Goal: Check status: Check status

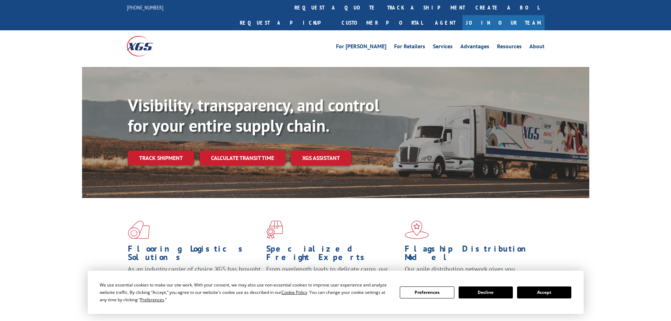
click at [382, 9] on link "track a shipment" at bounding box center [426, 7] width 88 height 15
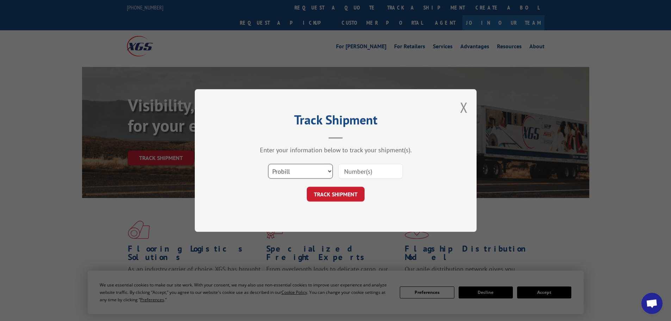
click at [302, 166] on select "Select category... Probill BOL PO" at bounding box center [300, 171] width 65 height 15
select select "po"
click at [268, 164] on select "Select category... Probill BOL PO" at bounding box center [300, 171] width 65 height 15
click at [349, 169] on input at bounding box center [370, 171] width 65 height 15
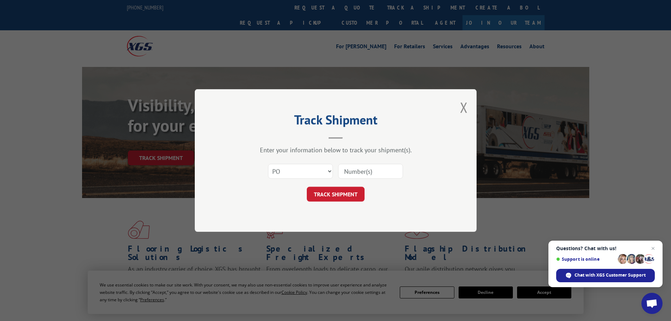
paste input "07534569"
type input "07534569"
click at [330, 191] on button "TRACK SHIPMENT" at bounding box center [336, 194] width 58 height 15
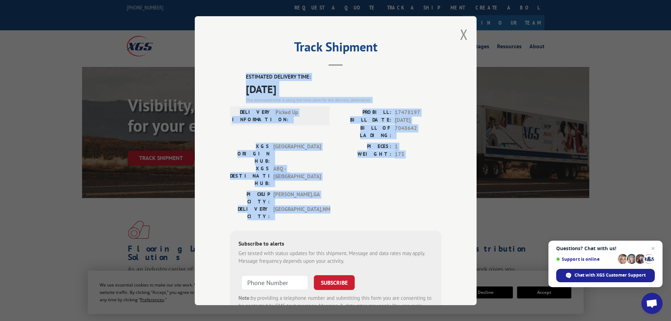
drag, startPoint x: 241, startPoint y: 72, endPoint x: 342, endPoint y: 172, distance: 142.0
click at [342, 172] on div "Track Shipment ESTIMATED DELIVERY TIME: [DATE] The estimated time is using the …" at bounding box center [336, 160] width 282 height 289
copy div "ESTIMATED DELIVERY TIME: [DATE] The estimated time is using the time zone for t…"
click at [460, 35] on button "Close modal" at bounding box center [464, 34] width 8 height 19
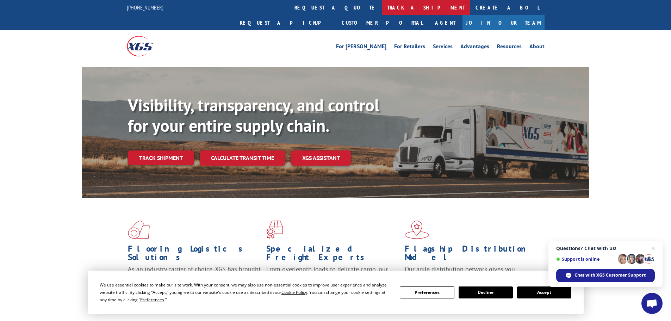
click at [382, 4] on link "track a shipment" at bounding box center [426, 7] width 88 height 15
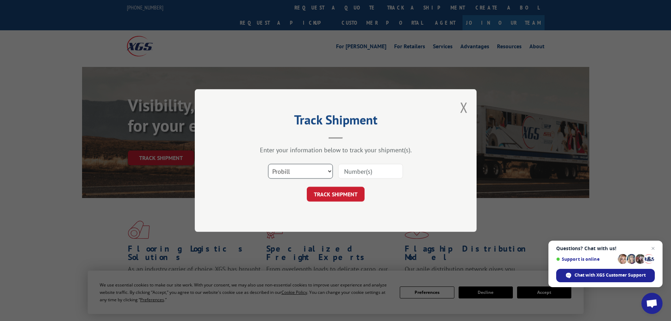
drag, startPoint x: 310, startPoint y: 167, endPoint x: 293, endPoint y: 170, distance: 17.5
click at [310, 167] on select "Select category... Probill BOL PO" at bounding box center [300, 171] width 65 height 15
select select "po"
click at [268, 164] on select "Select category... Probill BOL PO" at bounding box center [300, 171] width 65 height 15
click at [362, 170] on input at bounding box center [370, 171] width 65 height 15
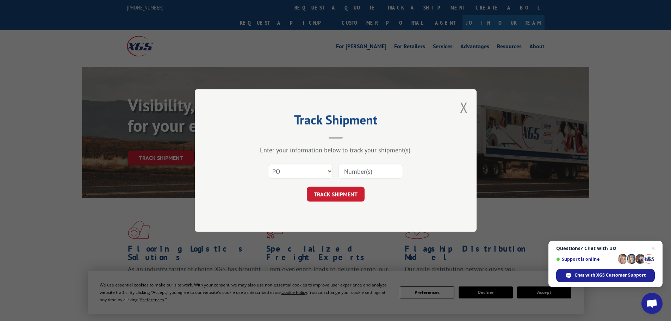
paste input "07534535"
type input "07534535"
click at [340, 193] on button "TRACK SHIPMENT" at bounding box center [336, 194] width 58 height 15
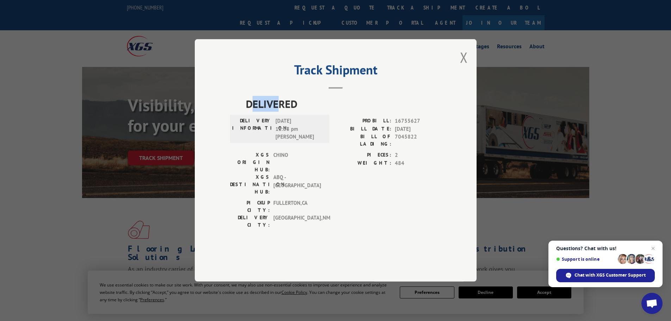
drag, startPoint x: 250, startPoint y: 120, endPoint x: 278, endPoint y: 129, distance: 29.0
click at [278, 112] on span "DELIVERED" at bounding box center [344, 104] width 196 height 16
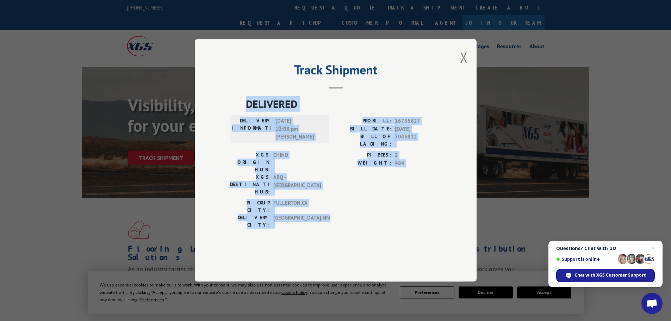
drag, startPoint x: 247, startPoint y: 124, endPoint x: 382, endPoint y: 207, distance: 158.6
click at [382, 207] on div "DELIVERED DELIVERY INFORMATION: [DATE] 12:08 pm [PERSON_NAME]: 16755627 BILL DA…" at bounding box center [335, 164] width 211 height 136
copy div "DELIVERED DELIVERY INFORMATION: [DATE] 12:08 pm [PERSON_NAME]: 16755627 BILL DA…"
click at [463, 67] on button "Close modal" at bounding box center [464, 57] width 8 height 19
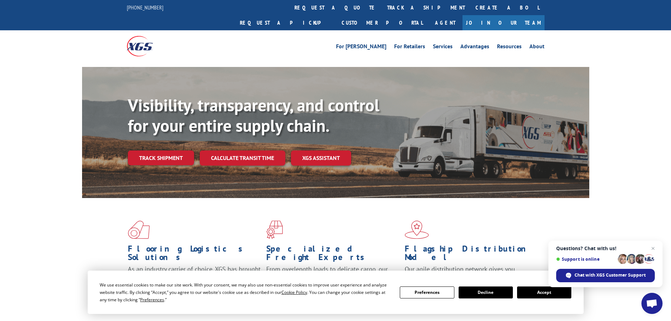
click at [382, 1] on link "track a shipment" at bounding box center [426, 7] width 88 height 15
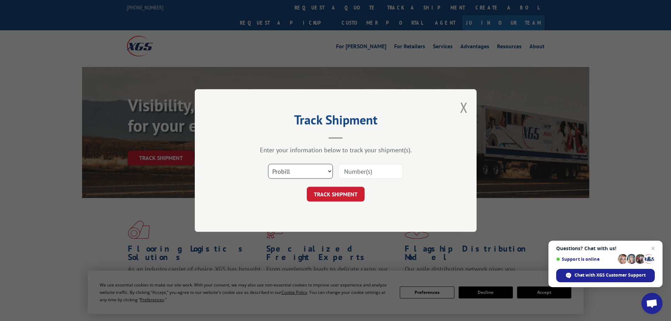
click at [318, 174] on select "Select category... Probill BOL PO" at bounding box center [300, 171] width 65 height 15
select select "po"
click at [268, 164] on select "Select category... Probill BOL PO" at bounding box center [300, 171] width 65 height 15
click at [375, 173] on input at bounding box center [370, 171] width 65 height 15
paste input "DELIVERED DELIVERY INFORMATION: [DATE] 12:08 pm [PERSON_NAME]: 16755627 BILL DA…"
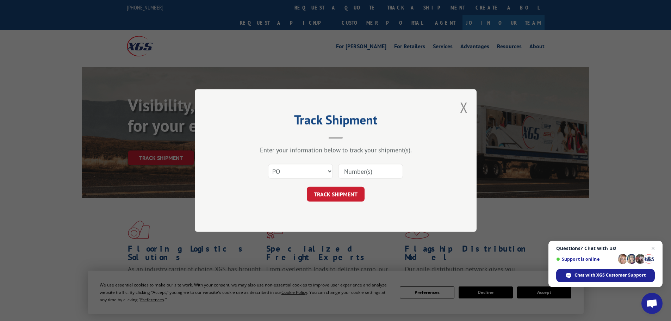
type input "DELIVERED DELIVERY INFORMATION: [DATE] 12:08 pm [PERSON_NAME]: 16755627 BILL DA…"
drag, startPoint x: 395, startPoint y: 172, endPoint x: 319, endPoint y: 174, distance: 75.8
click at [319, 174] on div "Select category... Probill BOL PO DELIVERED DELIVERY INFORMATION: [DATE] 12:08 …" at bounding box center [335, 171] width 211 height 23
paste input "07534535"
type input "07534535"
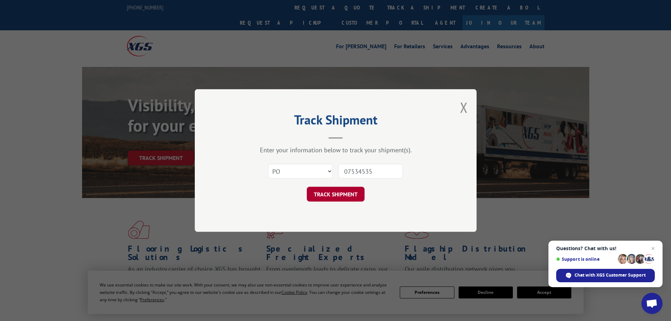
click at [335, 199] on button "TRACK SHIPMENT" at bounding box center [336, 194] width 58 height 15
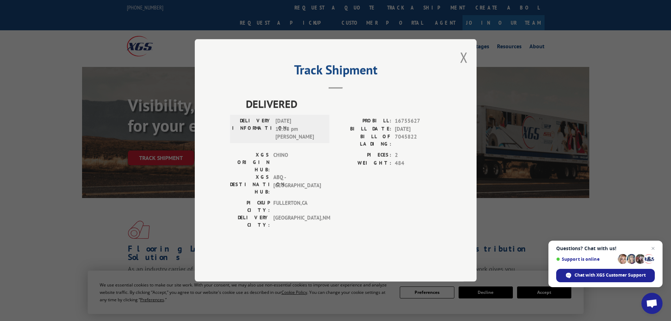
click at [470, 79] on div "Track Shipment DELIVERED DELIVERY INFORMATION: [DATE] 12:08 pm [PERSON_NAME]: 1…" at bounding box center [336, 160] width 282 height 242
click at [465, 67] on button "Close modal" at bounding box center [464, 57] width 8 height 19
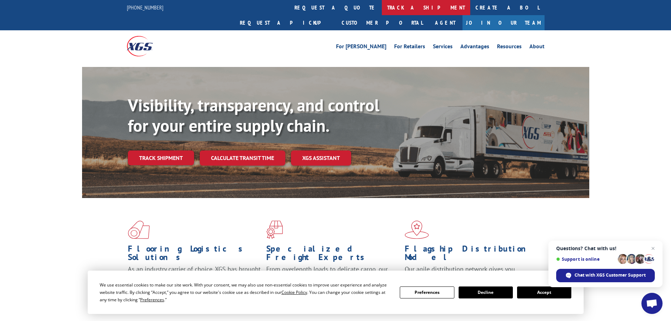
click at [382, 10] on link "track a shipment" at bounding box center [426, 7] width 88 height 15
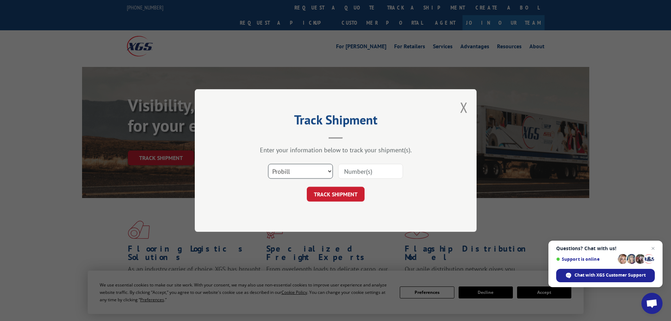
click at [297, 172] on select "Select category... Probill BOL PO" at bounding box center [300, 171] width 65 height 15
select select "po"
click at [268, 164] on select "Select category... Probill BOL PO" at bounding box center [300, 171] width 65 height 15
click at [351, 173] on input at bounding box center [370, 171] width 65 height 15
paste input "07534559"
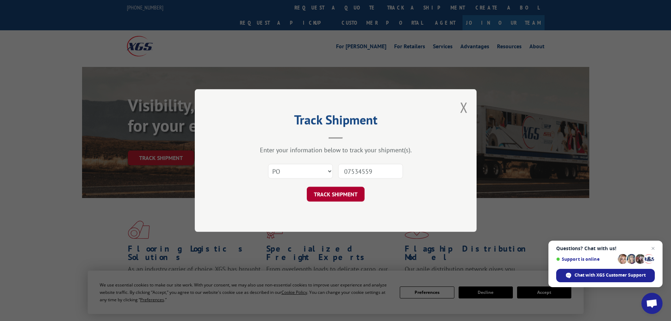
type input "07534559"
click at [349, 190] on button "TRACK SHIPMENT" at bounding box center [336, 194] width 58 height 15
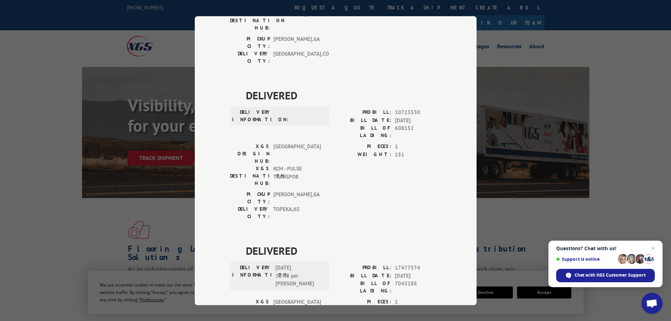
scroll to position [142, 0]
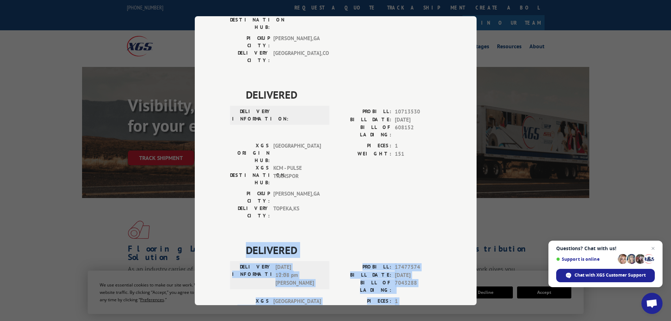
drag, startPoint x: 243, startPoint y: 168, endPoint x: 448, endPoint y: 253, distance: 222.3
click at [448, 253] on div "Track Shipment DELIVERED DELIVERY INFORMATION: PROBILL: 6981529 BILL DATE: [DAT…" at bounding box center [336, 160] width 282 height 289
copy div "DELIVERED DELIVERY INFORMATION: [DATE] 12:08 pm [PERSON_NAME]: 17477574 BILL DA…"
